Goal: Information Seeking & Learning: Learn about a topic

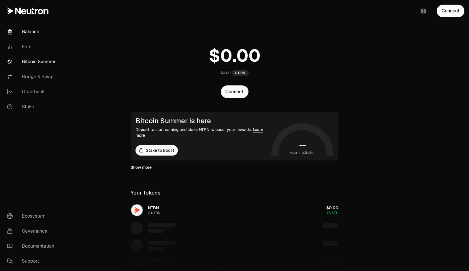
click at [40, 64] on link "Bitcoin Summer" at bounding box center [32, 61] width 60 height 15
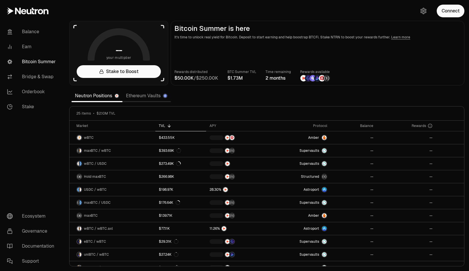
click at [144, 98] on link "Ethereum Vaults" at bounding box center [146, 96] width 48 height 12
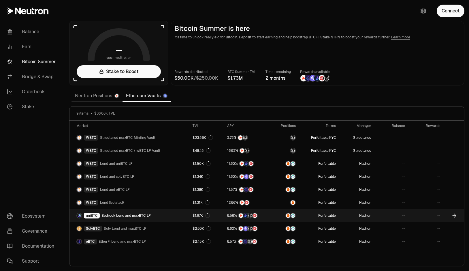
click at [122, 218] on div "uniBTC Bedrock Lend and maxBTC LP" at bounding box center [113, 215] width 74 height 6
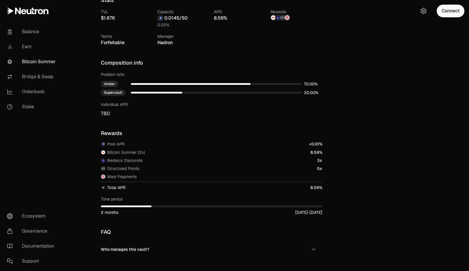
scroll to position [191, 0]
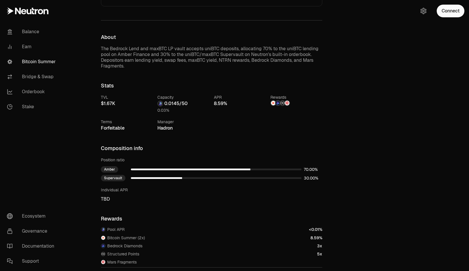
click at [155, 177] on div "Supervault" at bounding box center [211, 178] width 221 height 6
click at [123, 177] on div "Supervault" at bounding box center [113, 178] width 24 height 6
click at [117, 177] on div "Supervault" at bounding box center [113, 178] width 24 height 6
drag, startPoint x: 260, startPoint y: 180, endPoint x: 303, endPoint y: 177, distance: 43.3
click at [263, 180] on div "Supervault" at bounding box center [211, 178] width 221 height 6
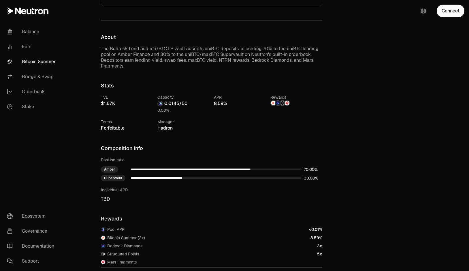
click at [304, 177] on span "3" at bounding box center [305, 177] width 3 height 5
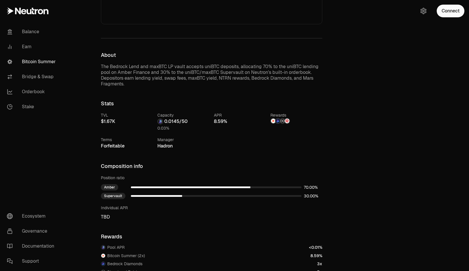
scroll to position [133, 0]
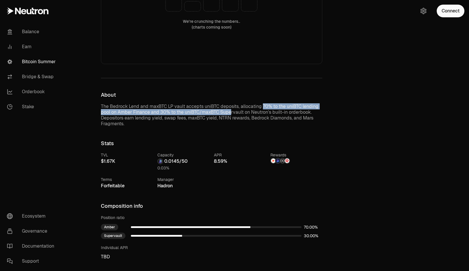
drag, startPoint x: 263, startPoint y: 103, endPoint x: 230, endPoint y: 112, distance: 34.2
click at [230, 112] on p "The Bedrock Lend and maxBTC LP vault accepts uniBTC deposits, allocating 70% to…" at bounding box center [211, 114] width 221 height 23
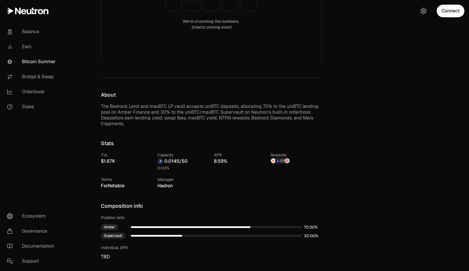
click at [324, 120] on div "Back to Vaults Bedrock Lend and maxBTC LP uniBTC We're crunching the numbers.. …" at bounding box center [211, 169] width 235 height 559
